Goal: Information Seeking & Learning: Learn about a topic

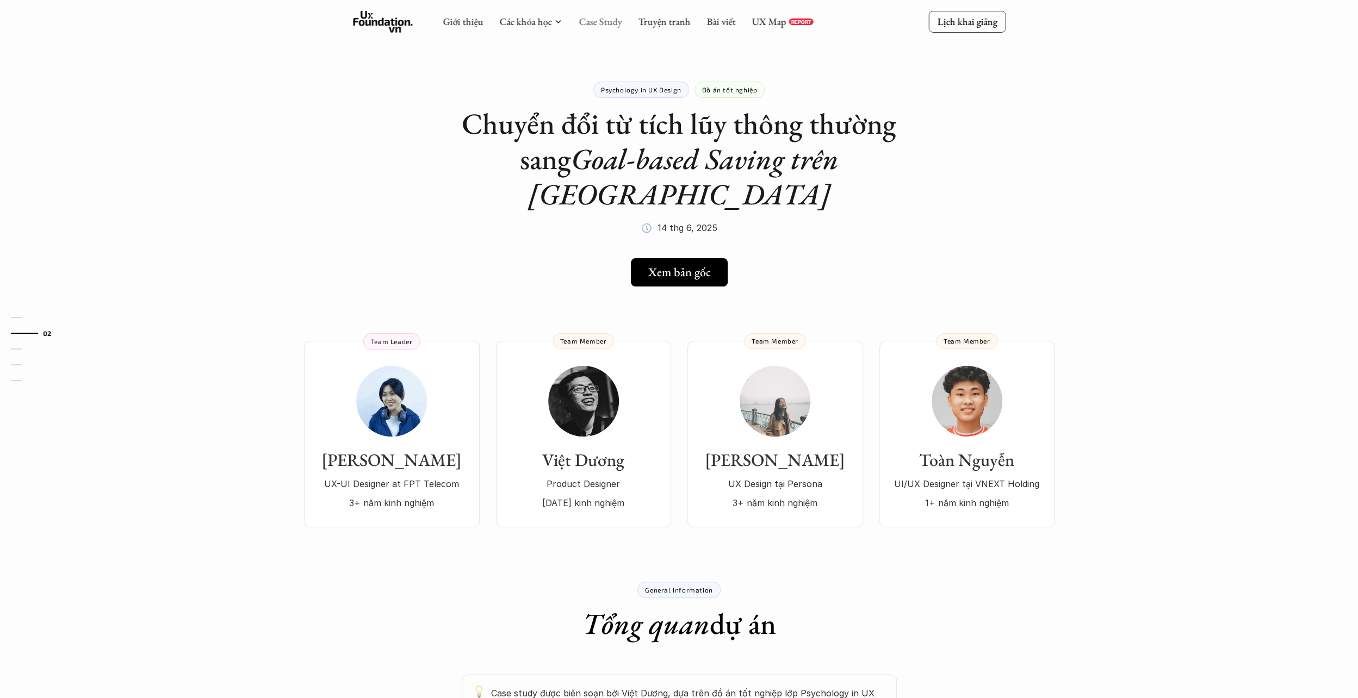
click at [592, 23] on link "Case Study" at bounding box center [600, 21] width 43 height 13
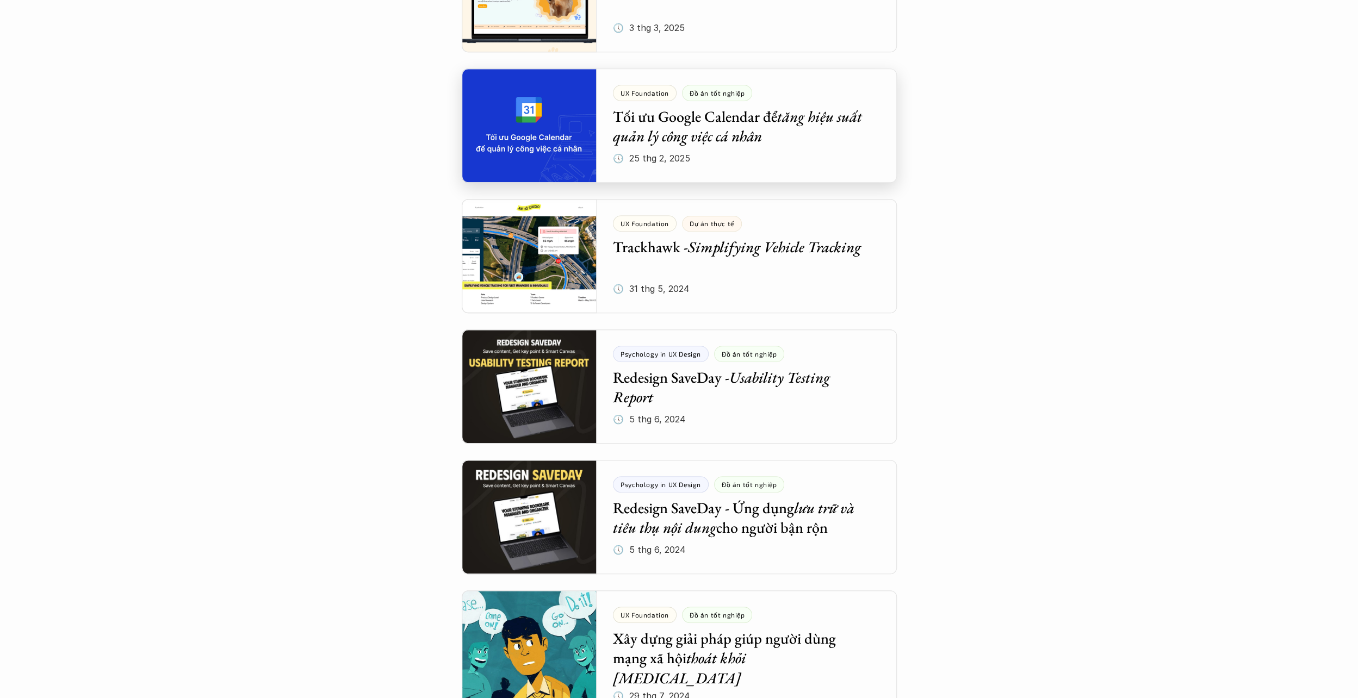
scroll to position [707, 0]
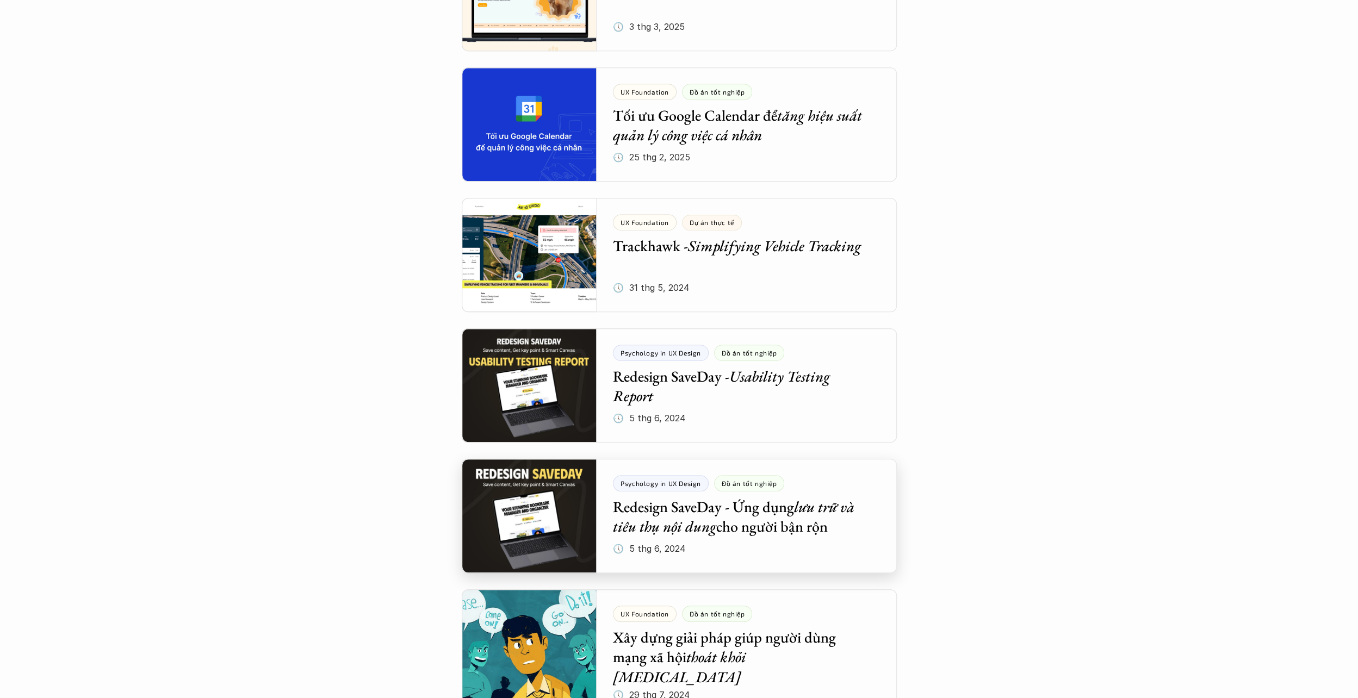
click at [766, 518] on div at bounding box center [679, 516] width 435 height 114
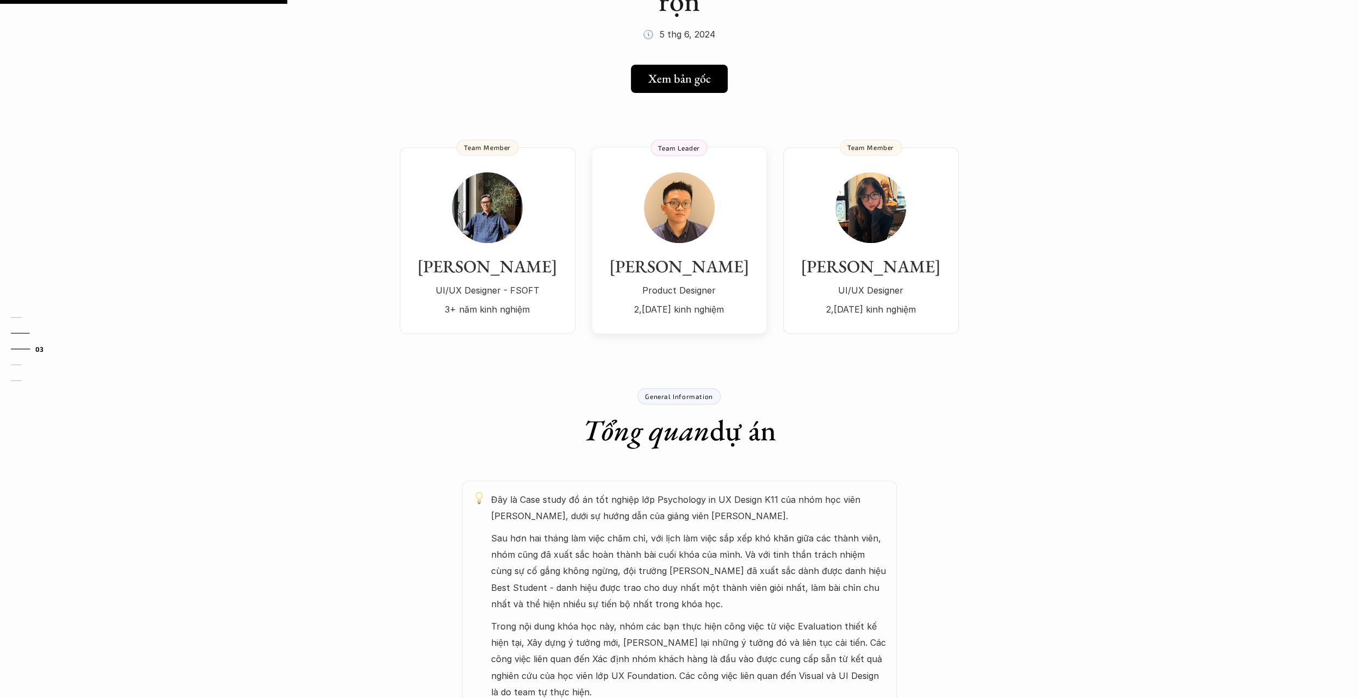
scroll to position [218, 0]
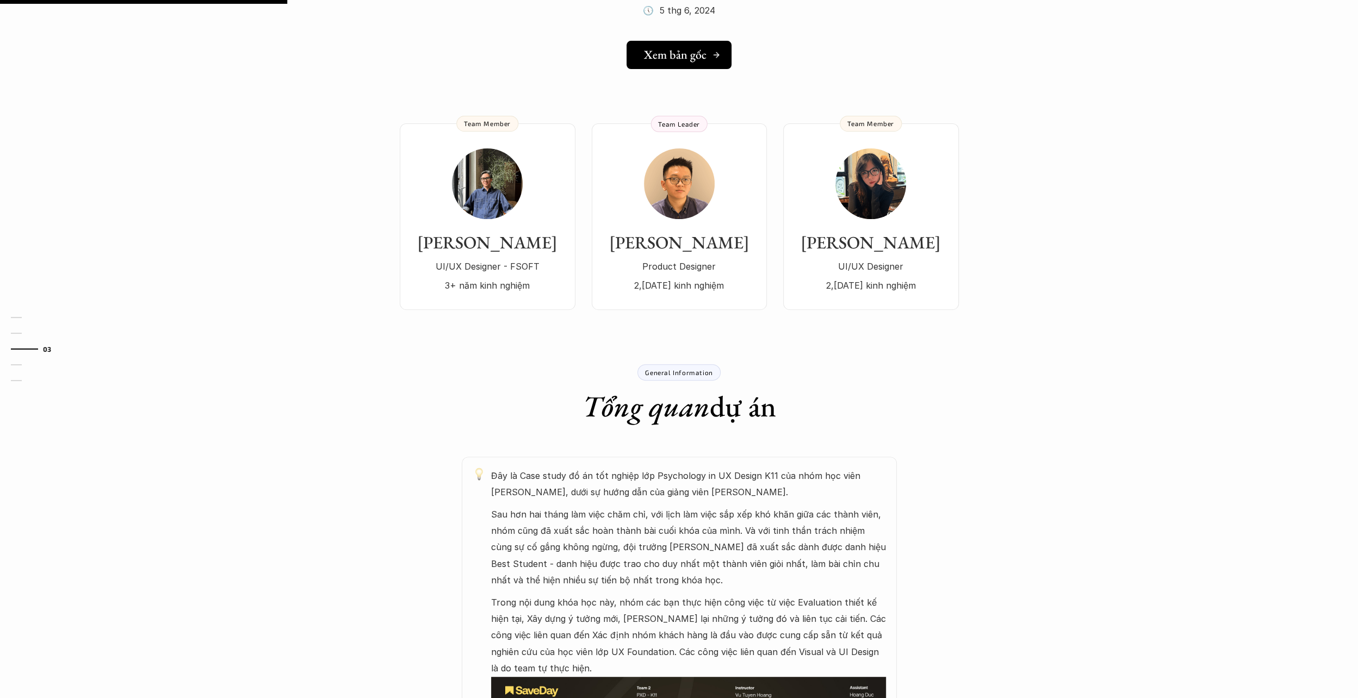
click at [683, 53] on h5 "Xem bản gốc" at bounding box center [675, 55] width 63 height 14
drag, startPoint x: 508, startPoint y: 224, endPoint x: 570, endPoint y: 227, distance: 62.1
click at [508, 224] on div "Sơn Tùng UI/UX Designer - FSOFT 3+ năm kinh nghiệm" at bounding box center [488, 220] width 154 height 145
click at [684, 237] on h3 "[PERSON_NAME]" at bounding box center [679, 242] width 153 height 21
click at [870, 222] on div "[PERSON_NAME]/UX Designer 2,[DATE] kinh nghiệm" at bounding box center [871, 220] width 154 height 145
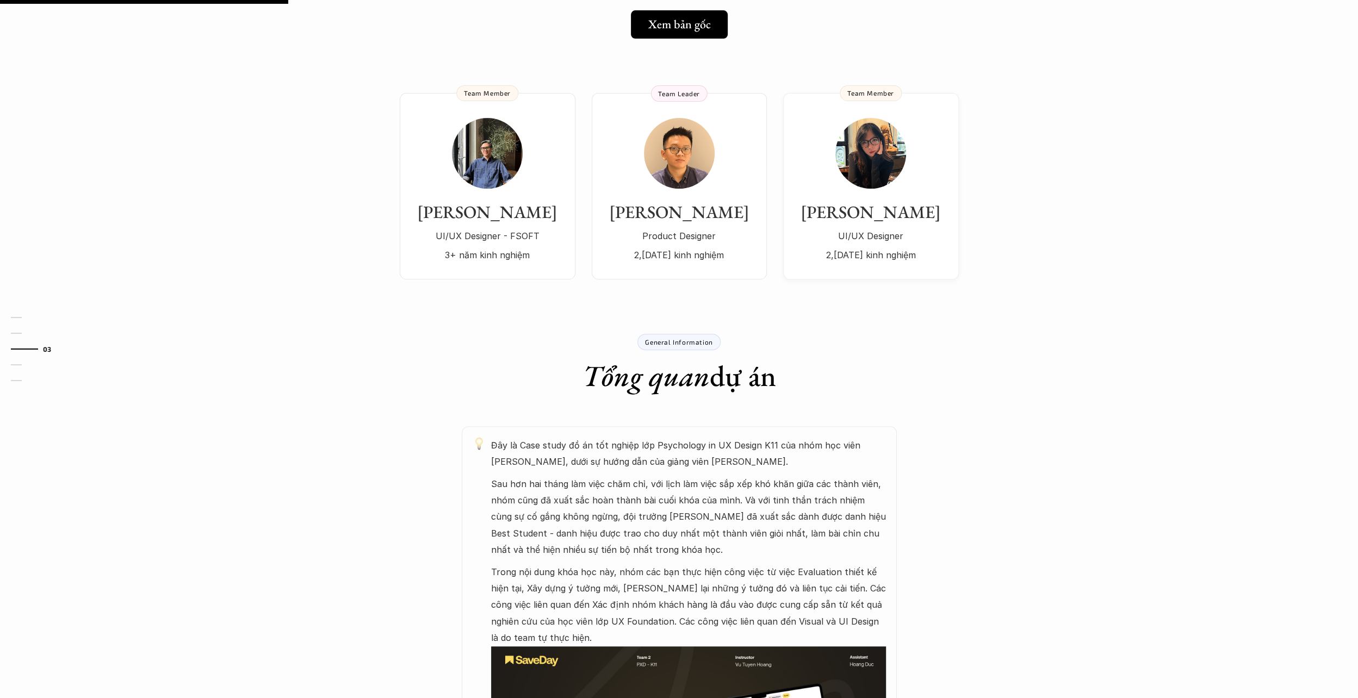
scroll to position [490, 0]
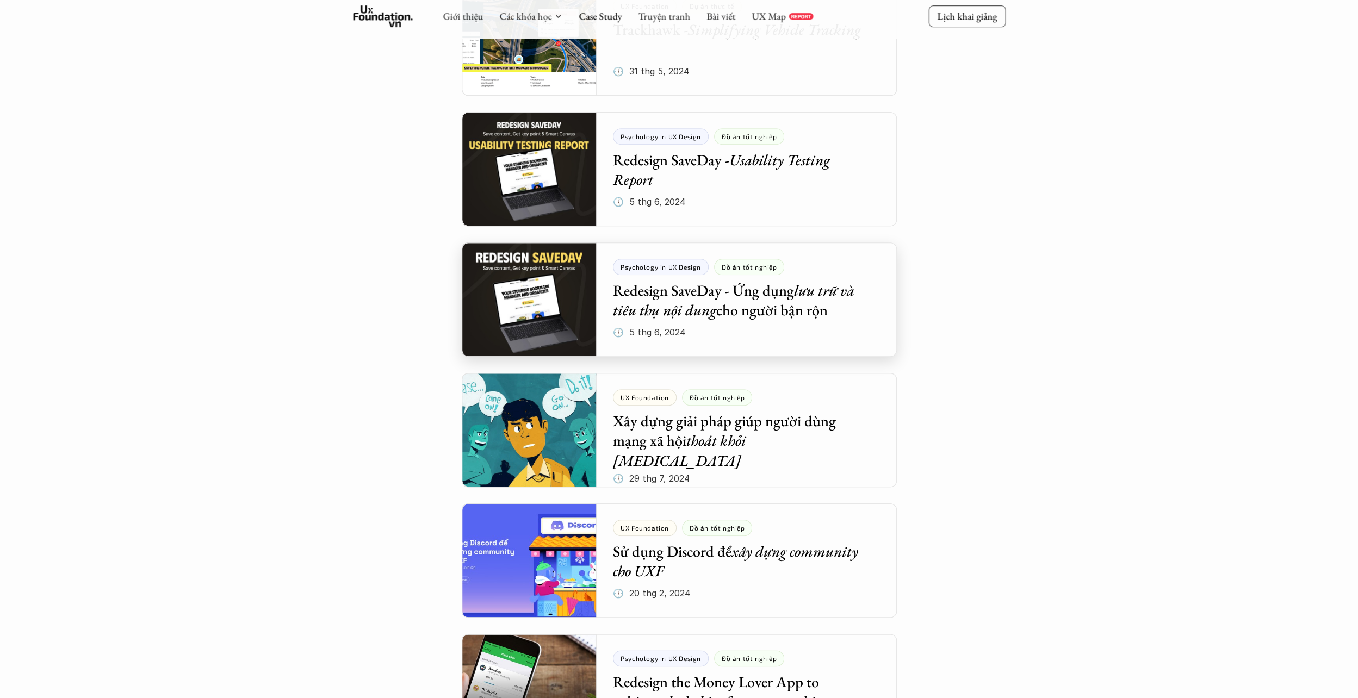
scroll to position [979, 0]
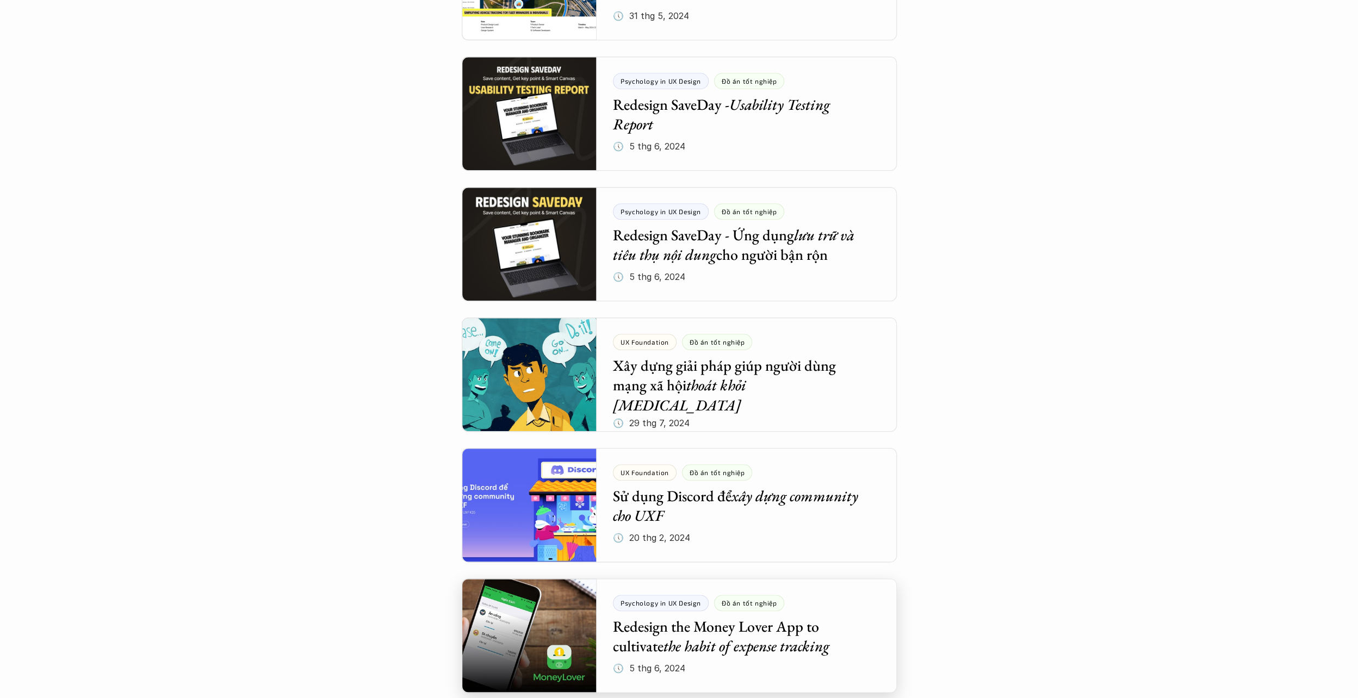
drag, startPoint x: 732, startPoint y: 643, endPoint x: 731, endPoint y: 623, distance: 20.2
click at [732, 643] on div at bounding box center [679, 636] width 435 height 114
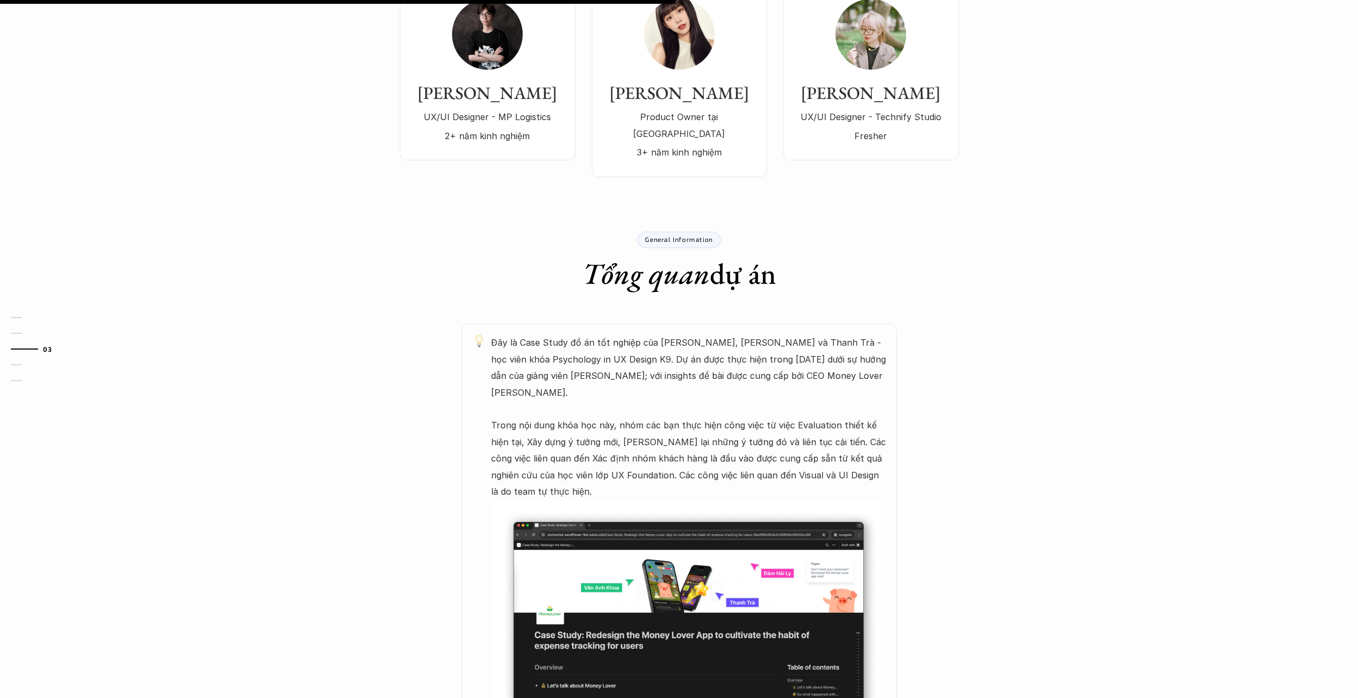
scroll to position [218, 0]
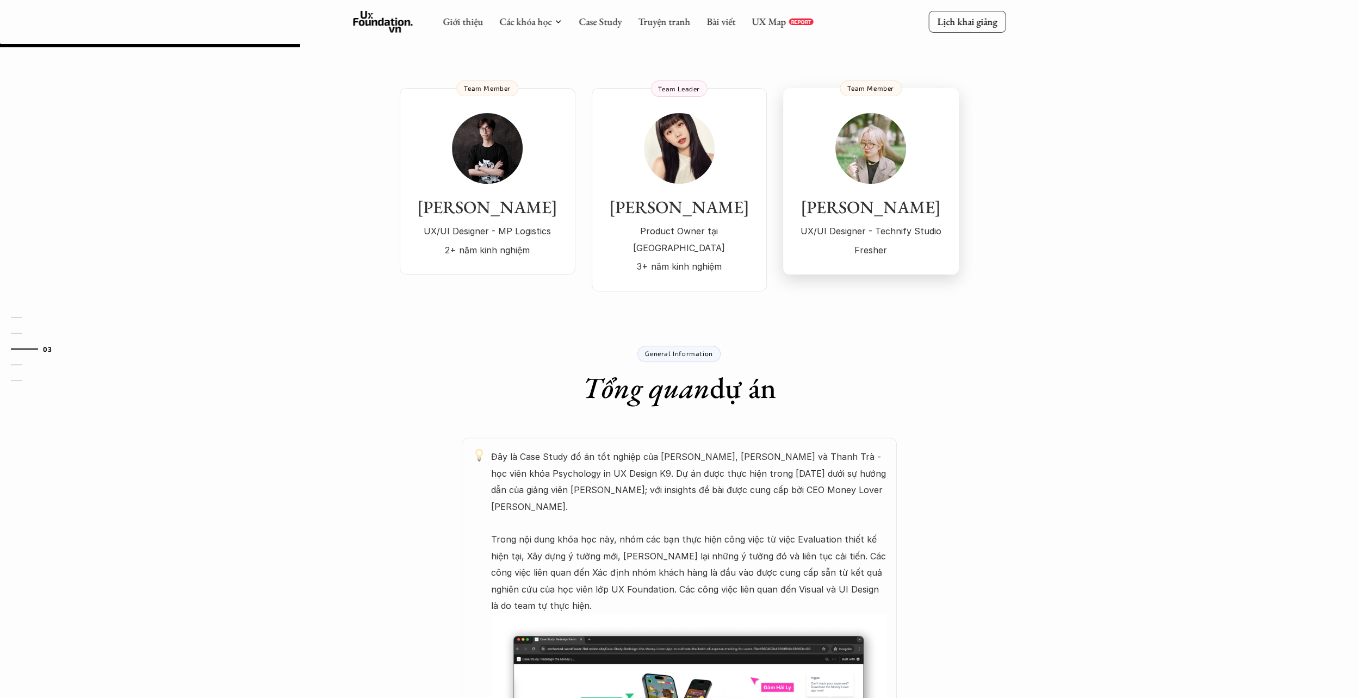
click at [844, 201] on h3 "[PERSON_NAME]" at bounding box center [871, 207] width 154 height 21
click at [540, 232] on p "UX/UI Designer - MP Logistics" at bounding box center [488, 231] width 154 height 16
click at [663, 191] on div "Ly Đàm Product Owner tại [GEOGRAPHIC_DATA] 3+ năm kinh nghiệm" at bounding box center [679, 194] width 153 height 162
